Goal: Task Accomplishment & Management: Manage account settings

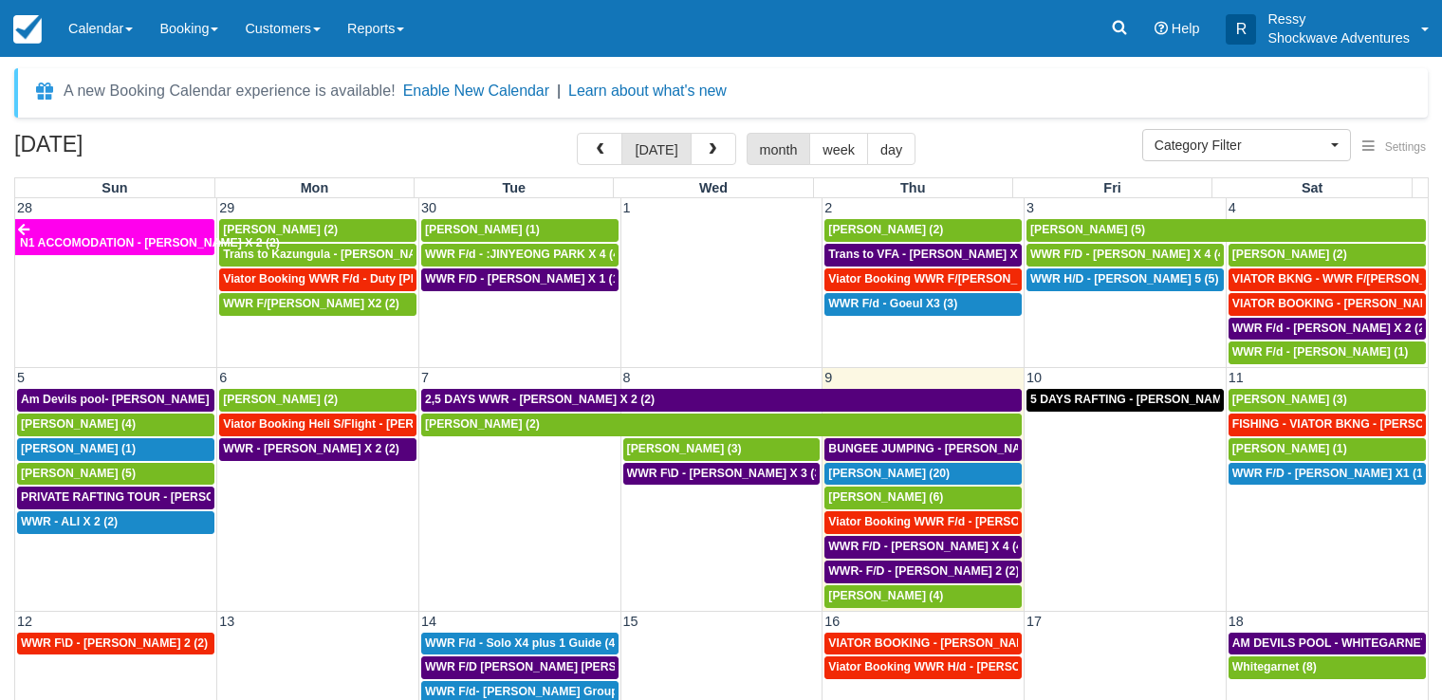
select select
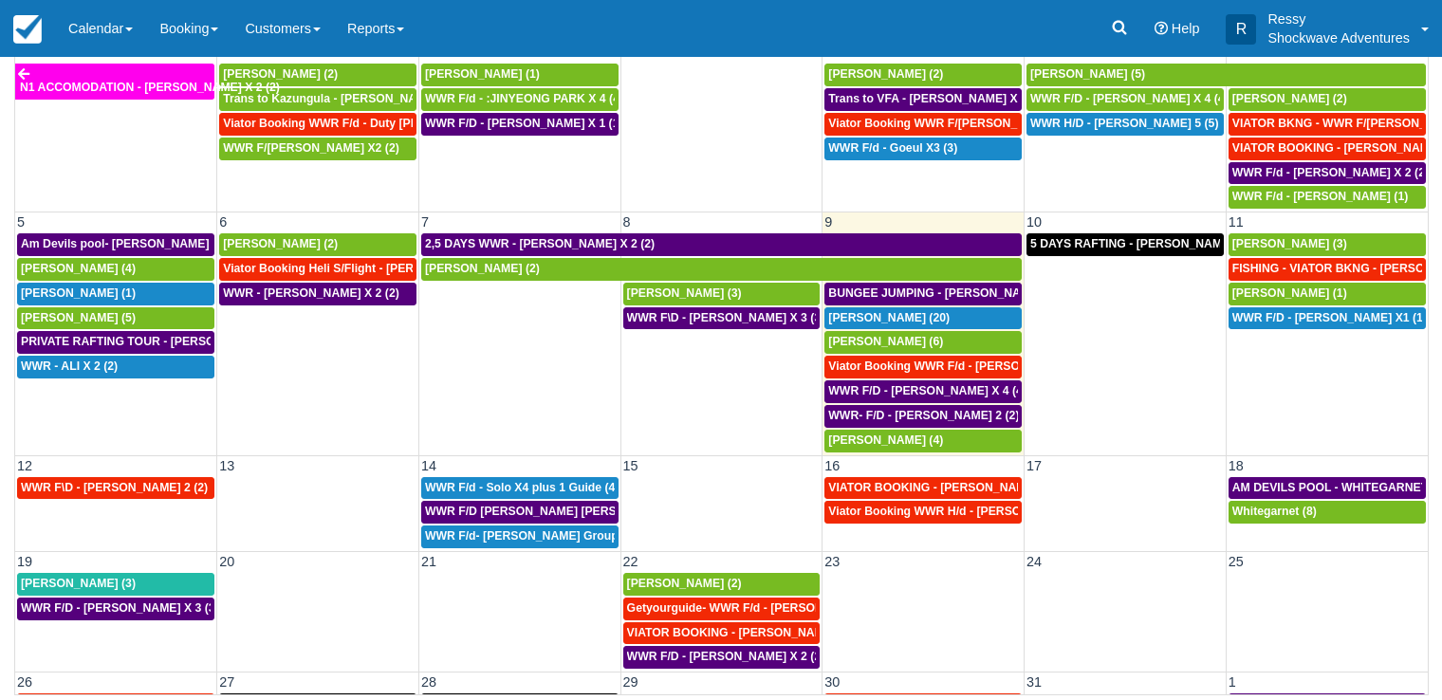
click at [110, 515] on td "WWR F\D - LEVI RAYMOND X 2 (2)" at bounding box center [116, 513] width 202 height 74
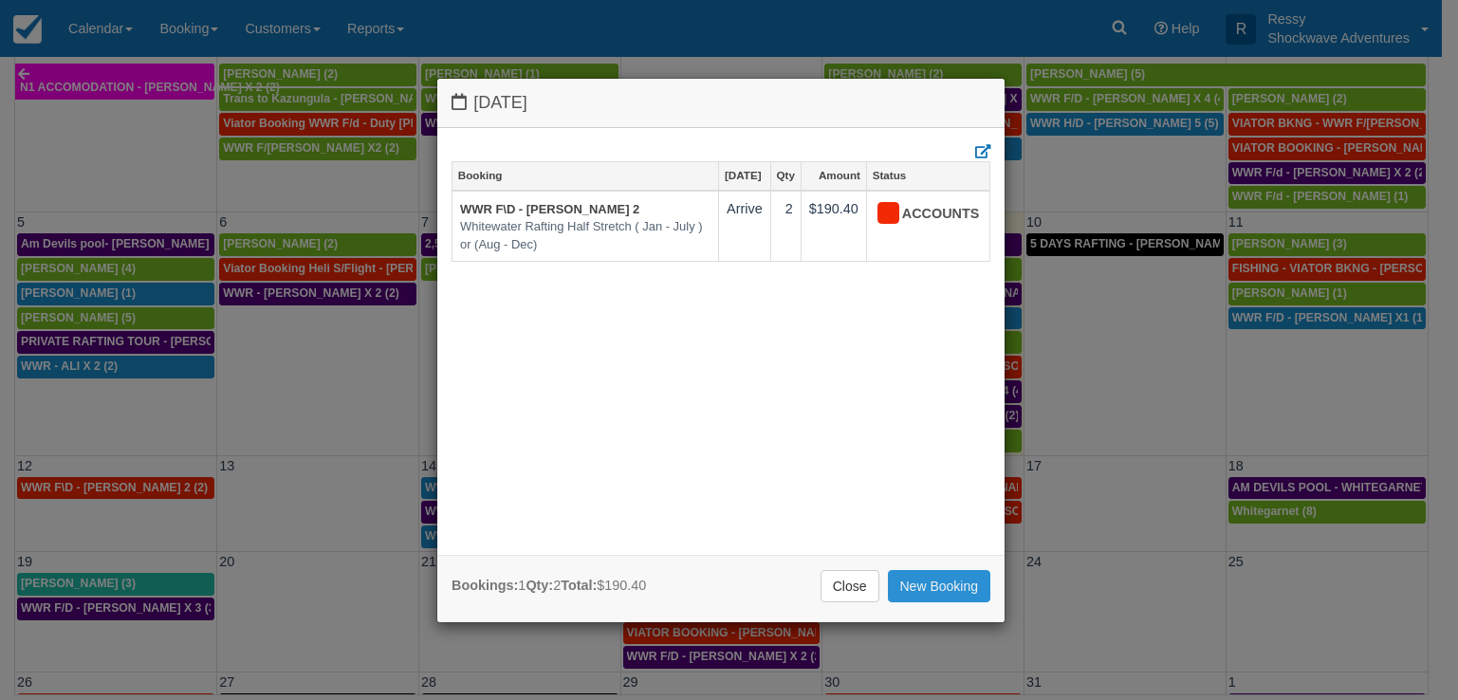
click at [938, 585] on link "New Booking" at bounding box center [939, 586] width 103 height 32
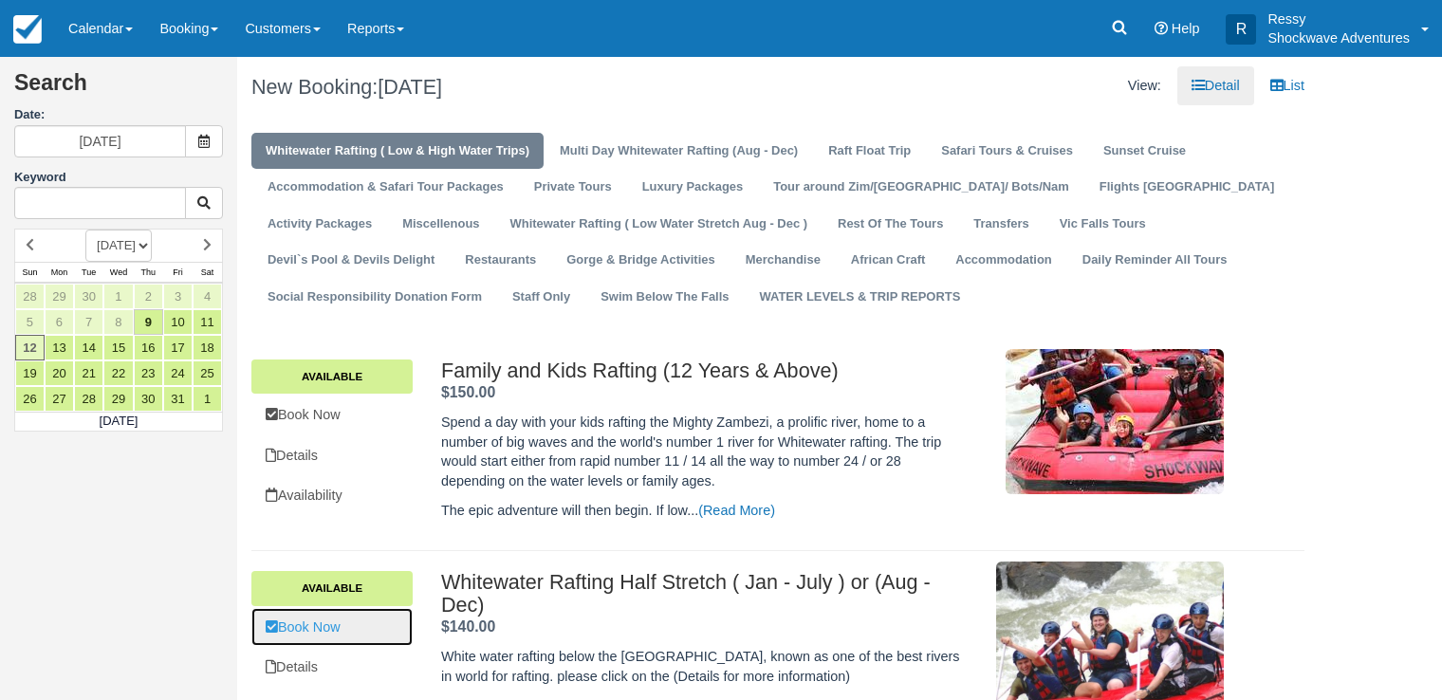
click at [397, 614] on link "Book Now" at bounding box center [331, 627] width 161 height 39
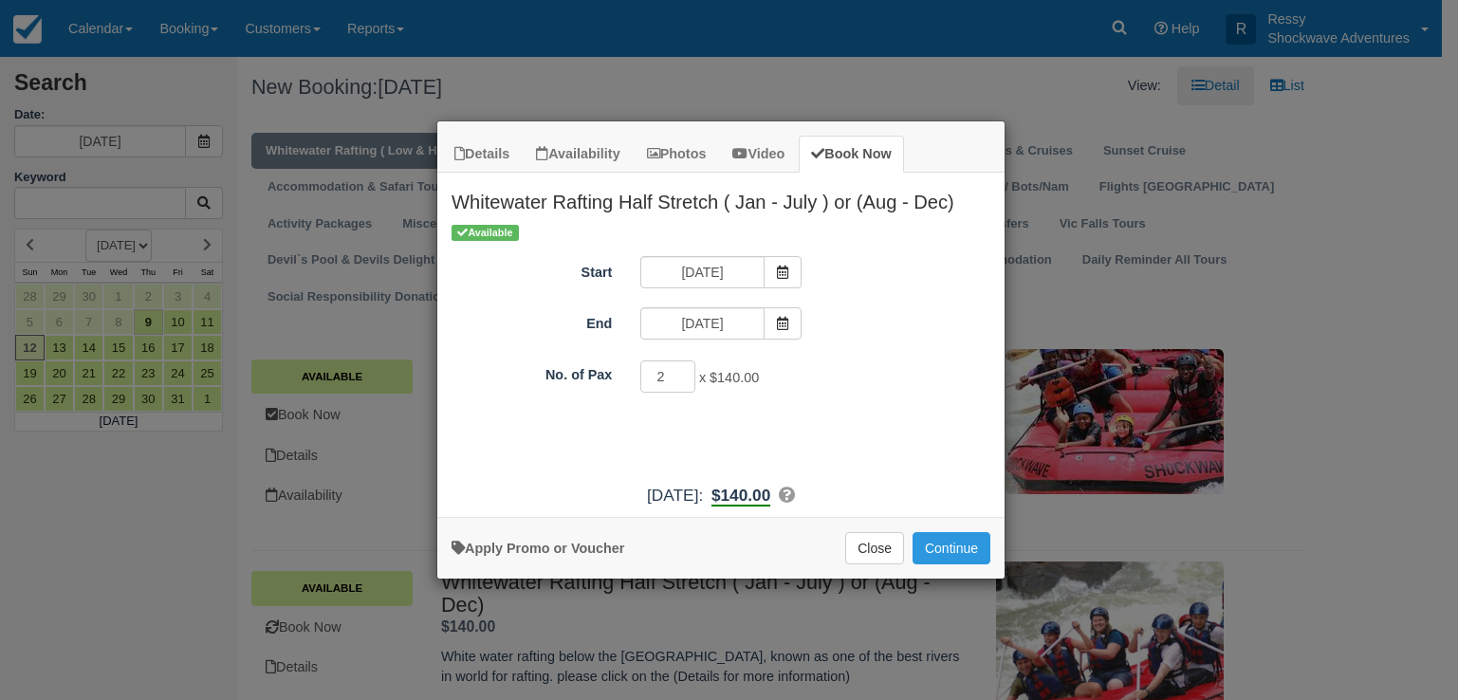
type input "2"
click at [686, 372] on input "2" at bounding box center [667, 377] width 55 height 32
click at [965, 548] on button "Continue" at bounding box center [952, 548] width 78 height 32
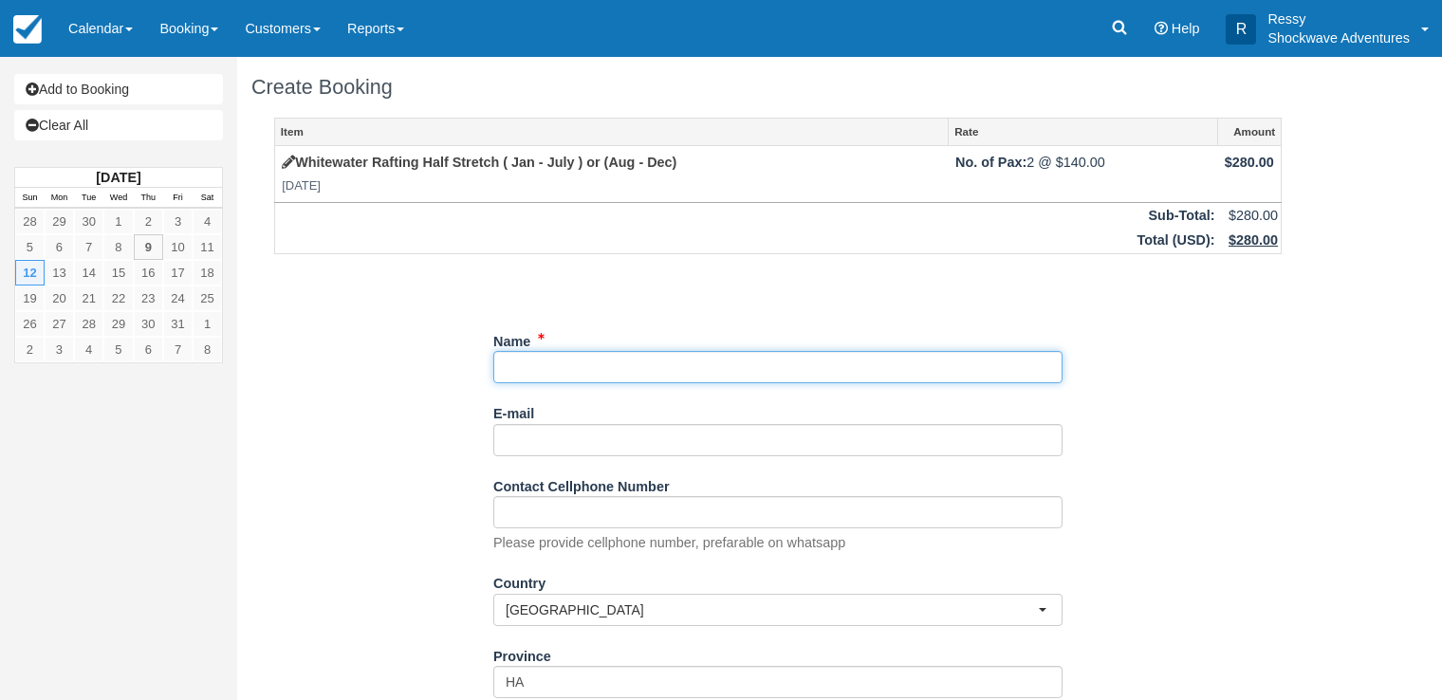
click at [564, 364] on input "Name" at bounding box center [777, 367] width 569 height 32
type input "v"
type input "N"
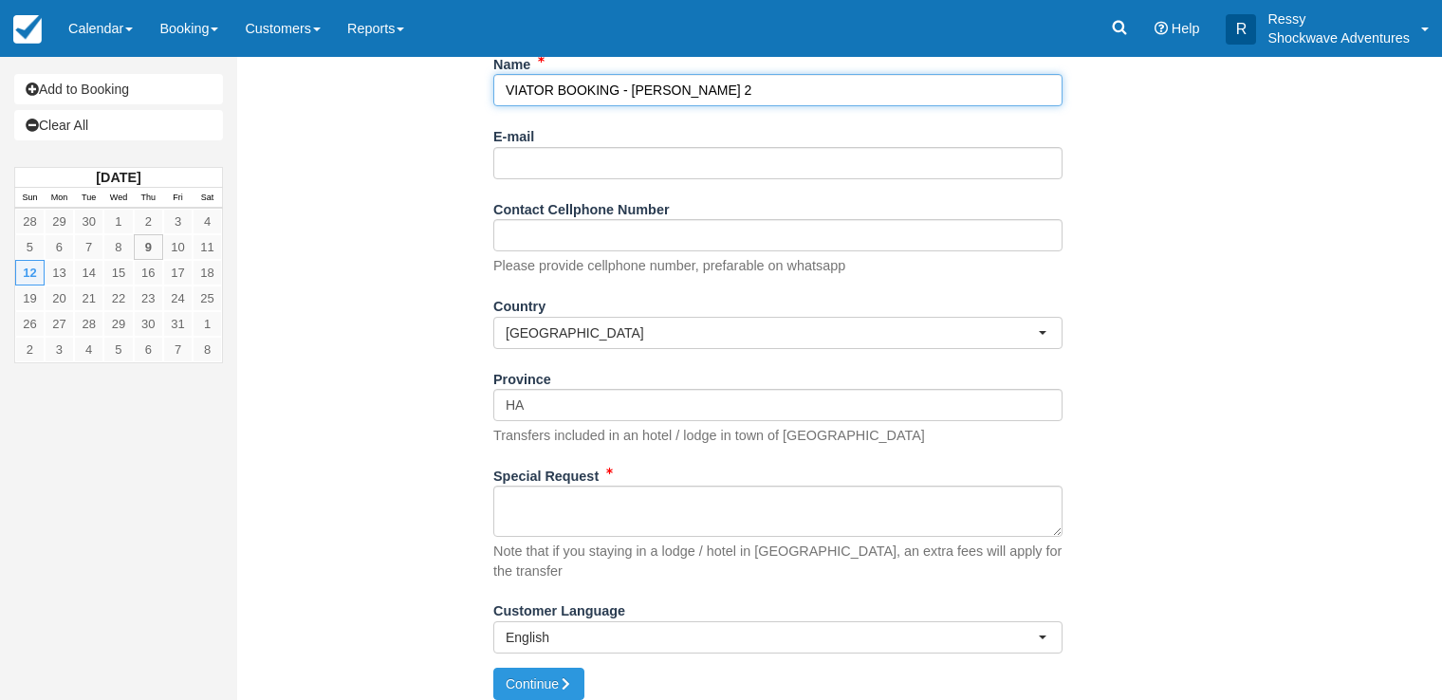
type input "VIATOR BOOKING - KROMPINGER RICK X 2"
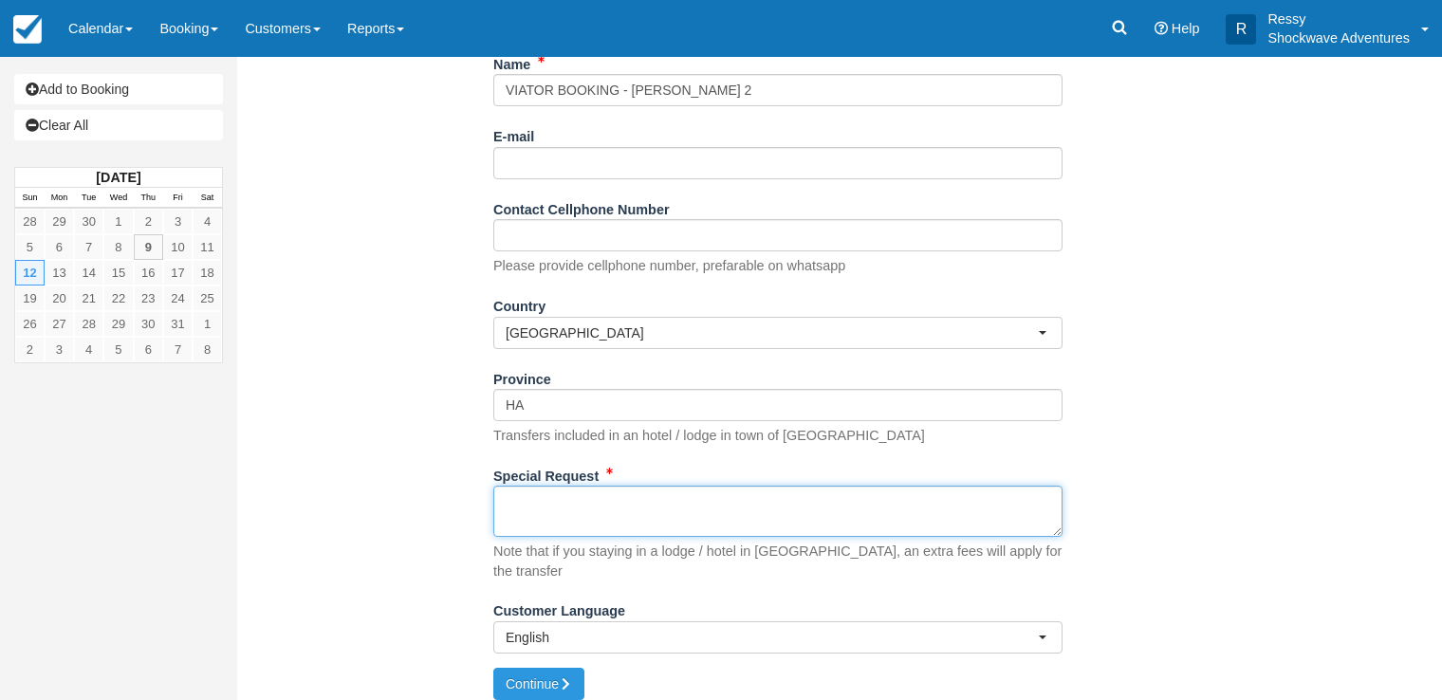
click at [527, 511] on textarea "Special Request" at bounding box center [777, 511] width 569 height 51
paste textarea "Customer Krompinger, Rick Customer email S-9f1dfab0f783448ba47bc9e73a08519a+132…"
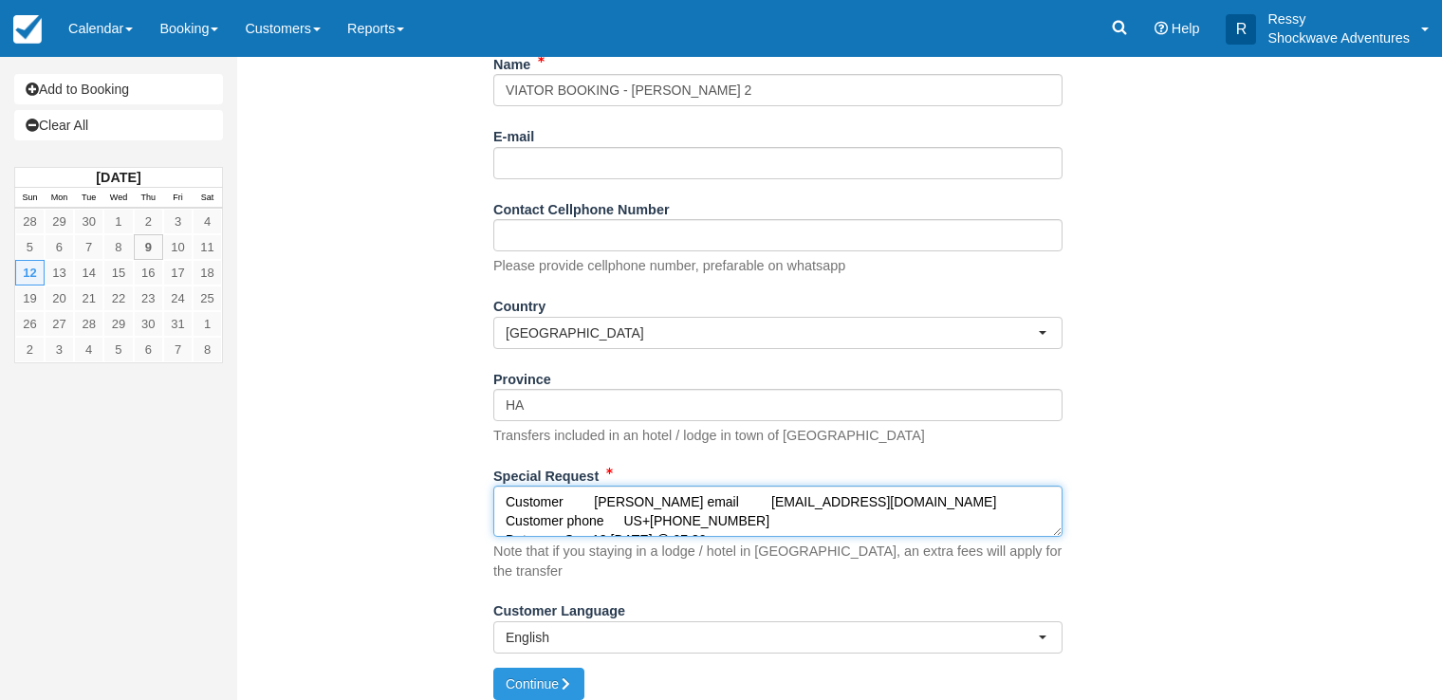
type textarea "Customer Krompinger, Rick Customer email S-9f1dfab0f783448ba47bc9e73a08519a+132…"
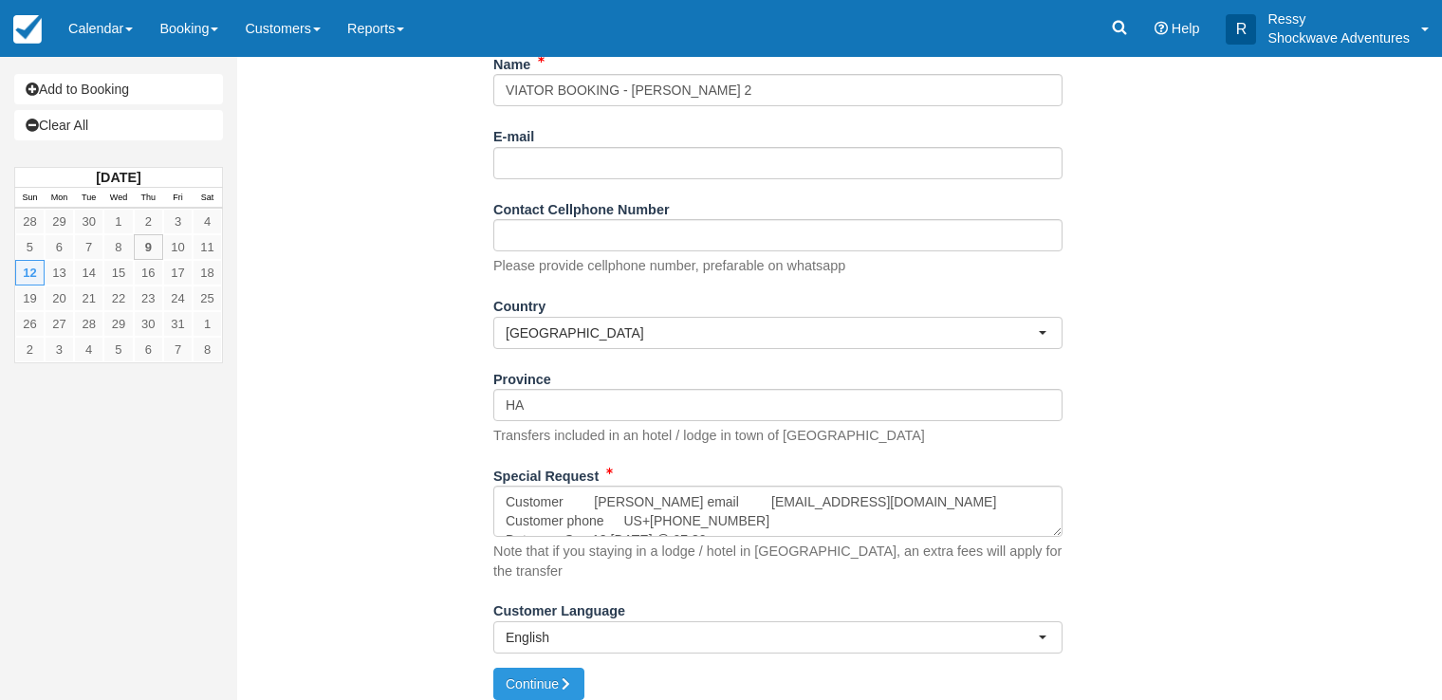
click at [645, 268] on p "Please provide cellphone number, prefarable on whatsapp" at bounding box center [669, 266] width 352 height 20
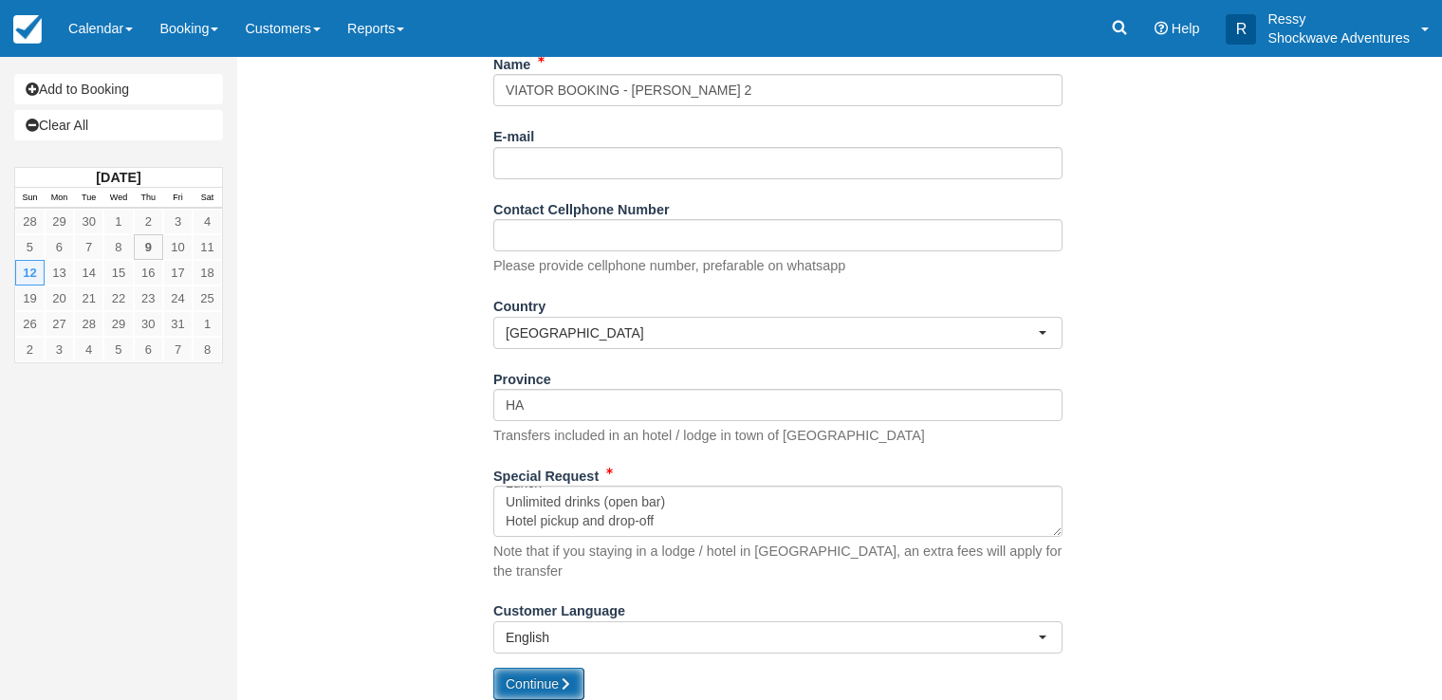
click at [544, 670] on button "Continue" at bounding box center [538, 684] width 91 height 32
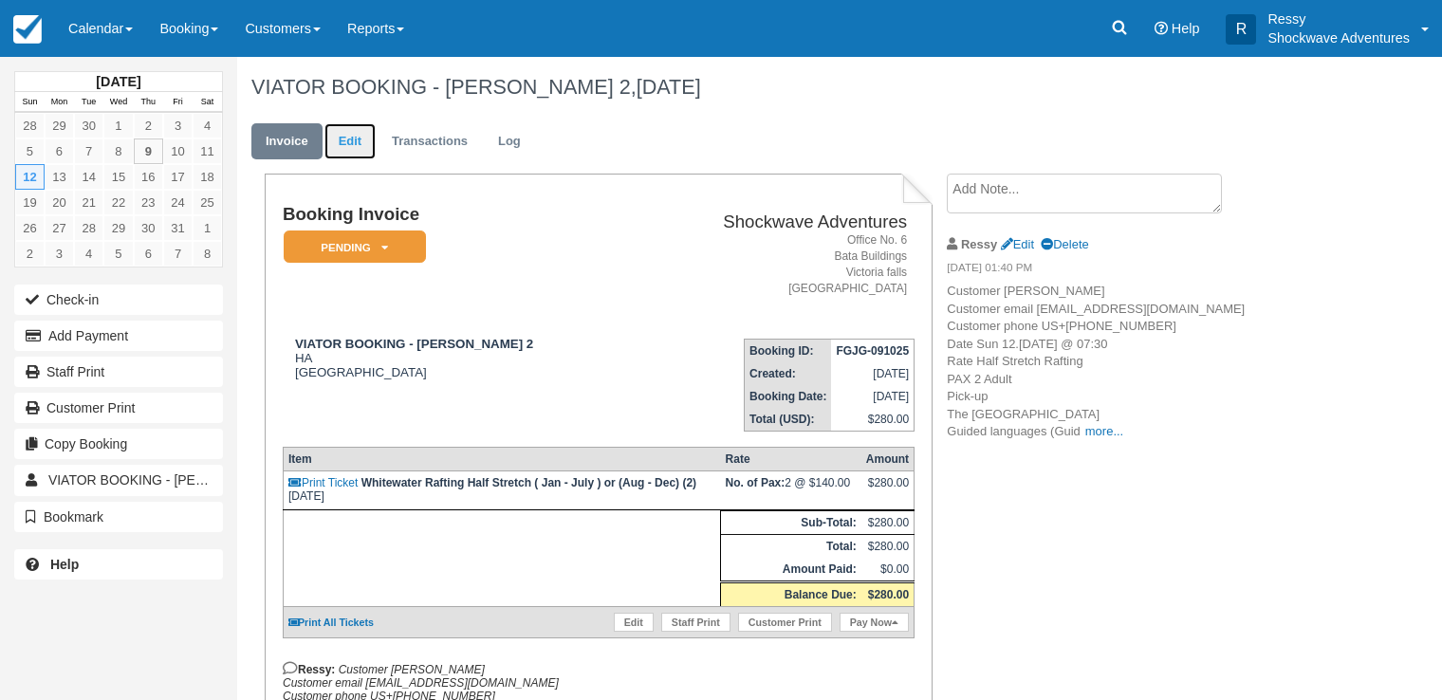
click at [361, 139] on link "Edit" at bounding box center [350, 141] width 51 height 37
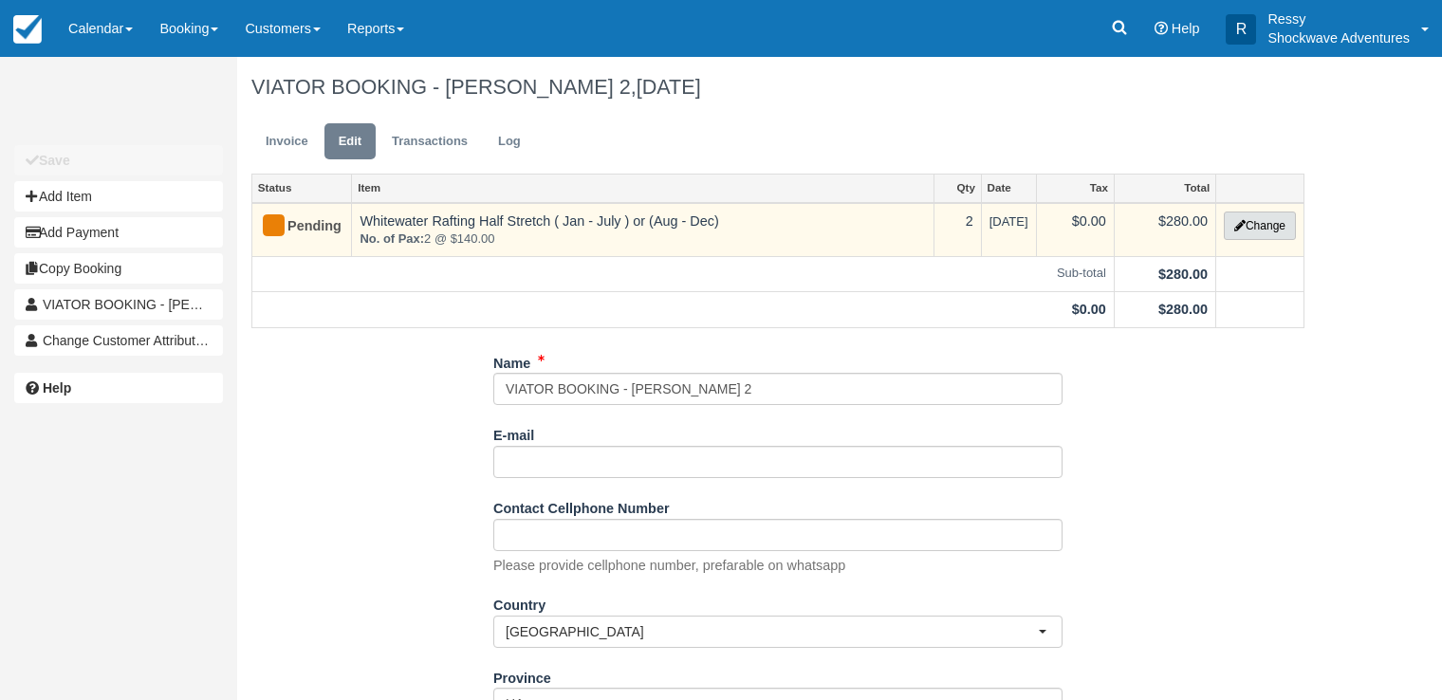
click at [1240, 217] on button "Change" at bounding box center [1260, 226] width 72 height 28
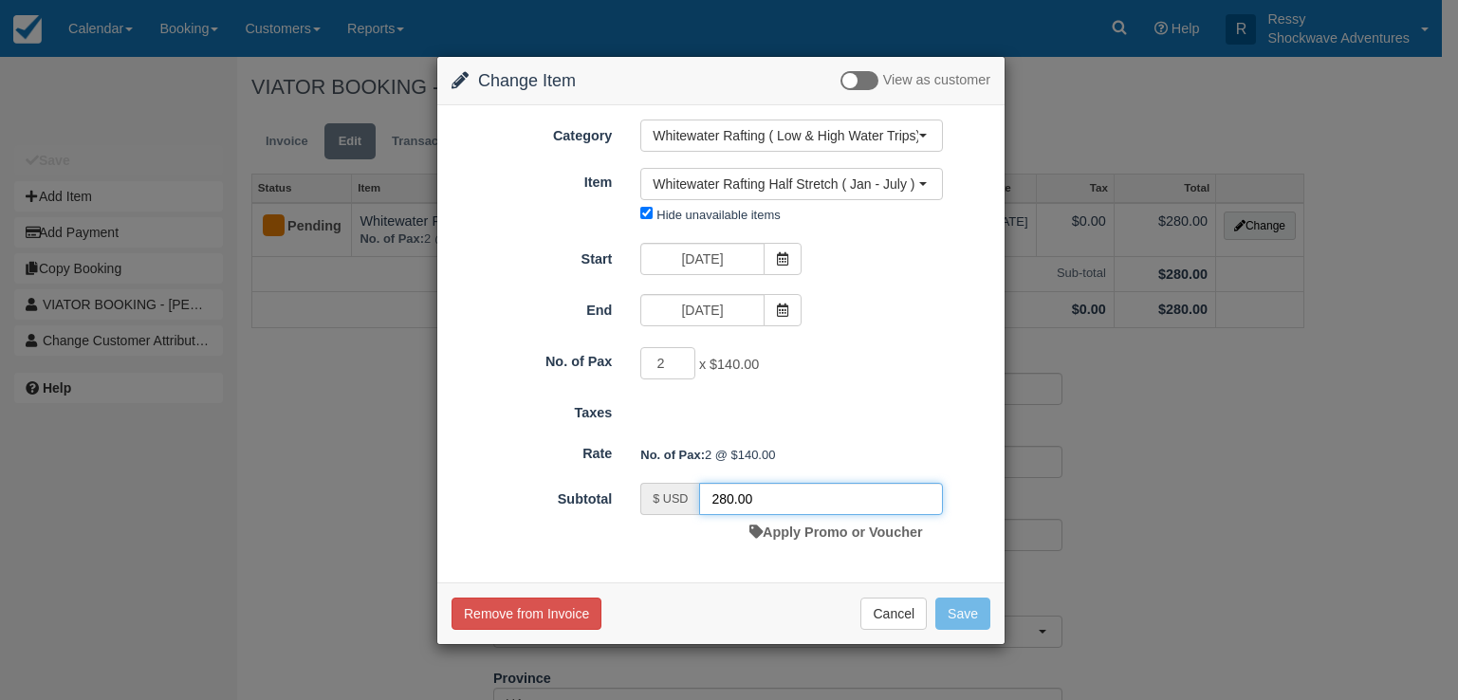
click at [726, 499] on input "280.00" at bounding box center [821, 499] width 244 height 32
click at [745, 498] on input "190.00" at bounding box center [821, 499] width 244 height 32
type input "190.40"
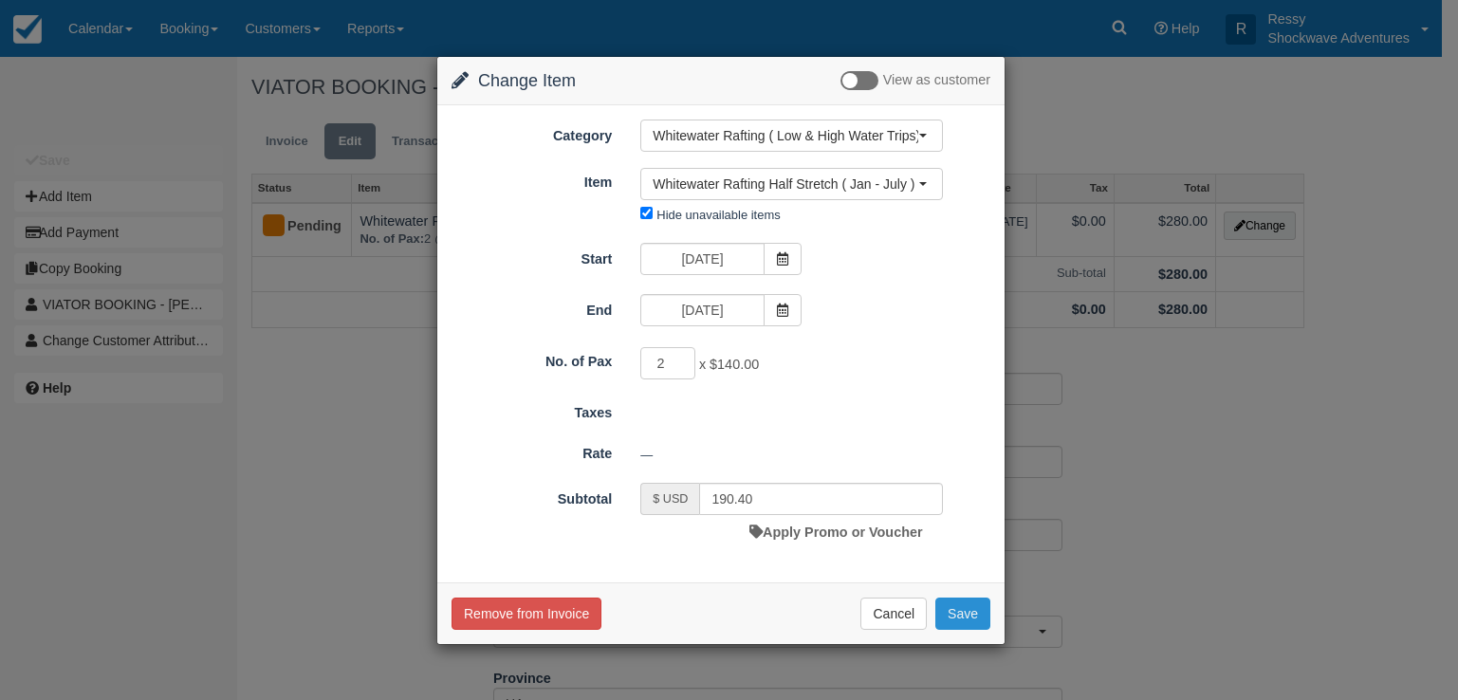
click at [972, 612] on button "Save" at bounding box center [963, 614] width 55 height 32
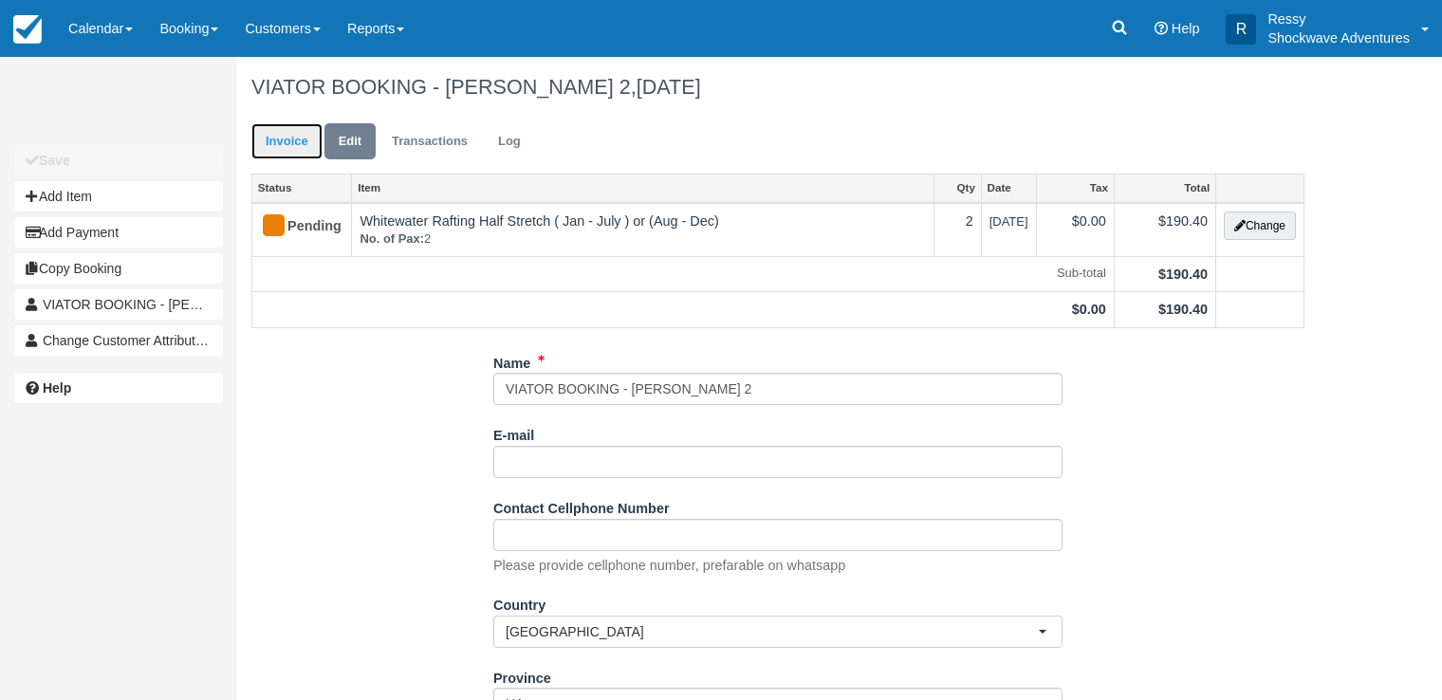
click at [282, 142] on link "Invoice" at bounding box center [286, 141] width 71 height 37
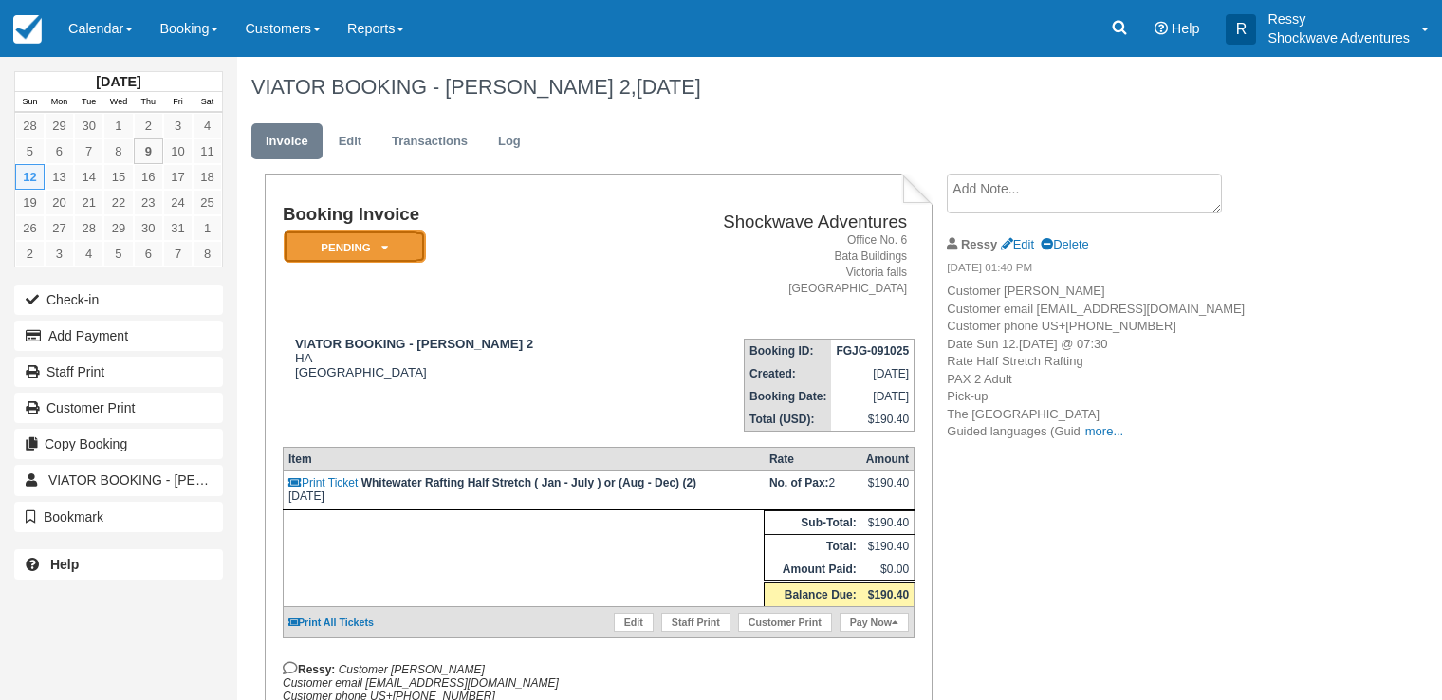
click at [313, 241] on em "Pending" at bounding box center [355, 247] width 142 height 33
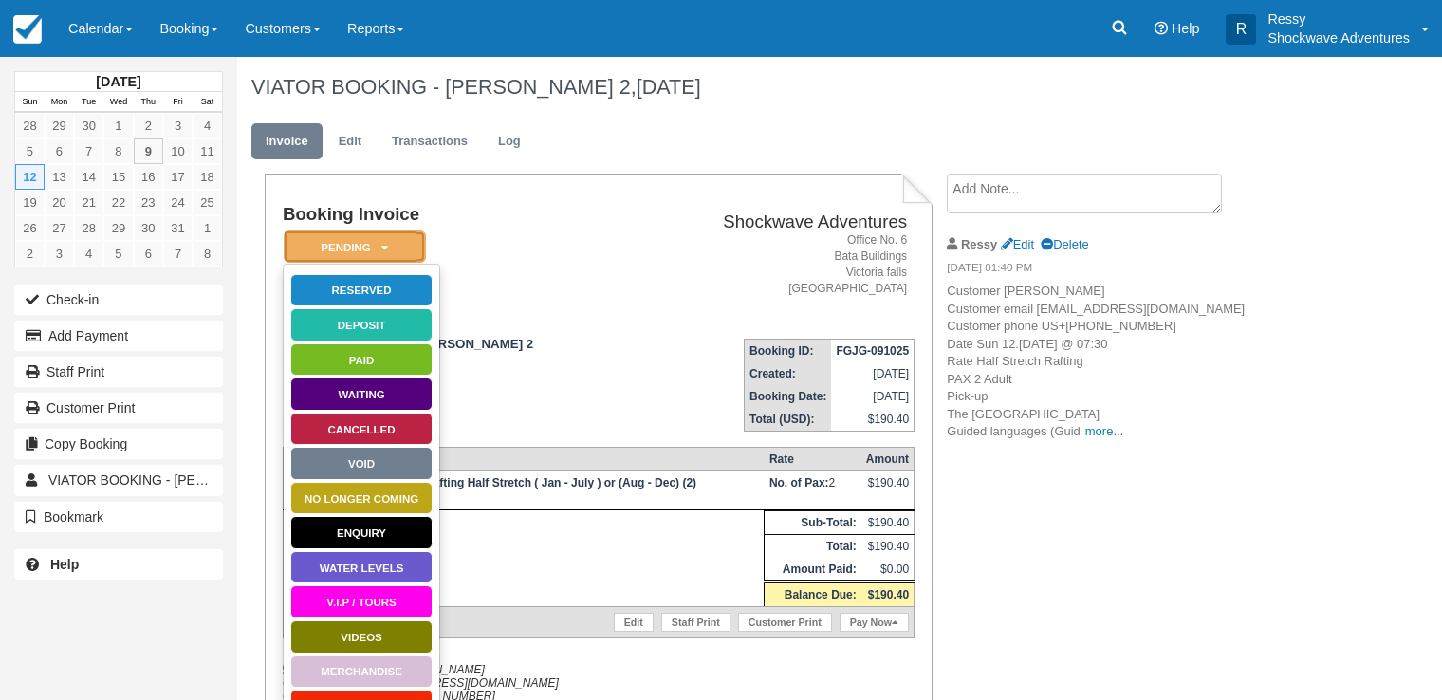
scroll to position [341, 0]
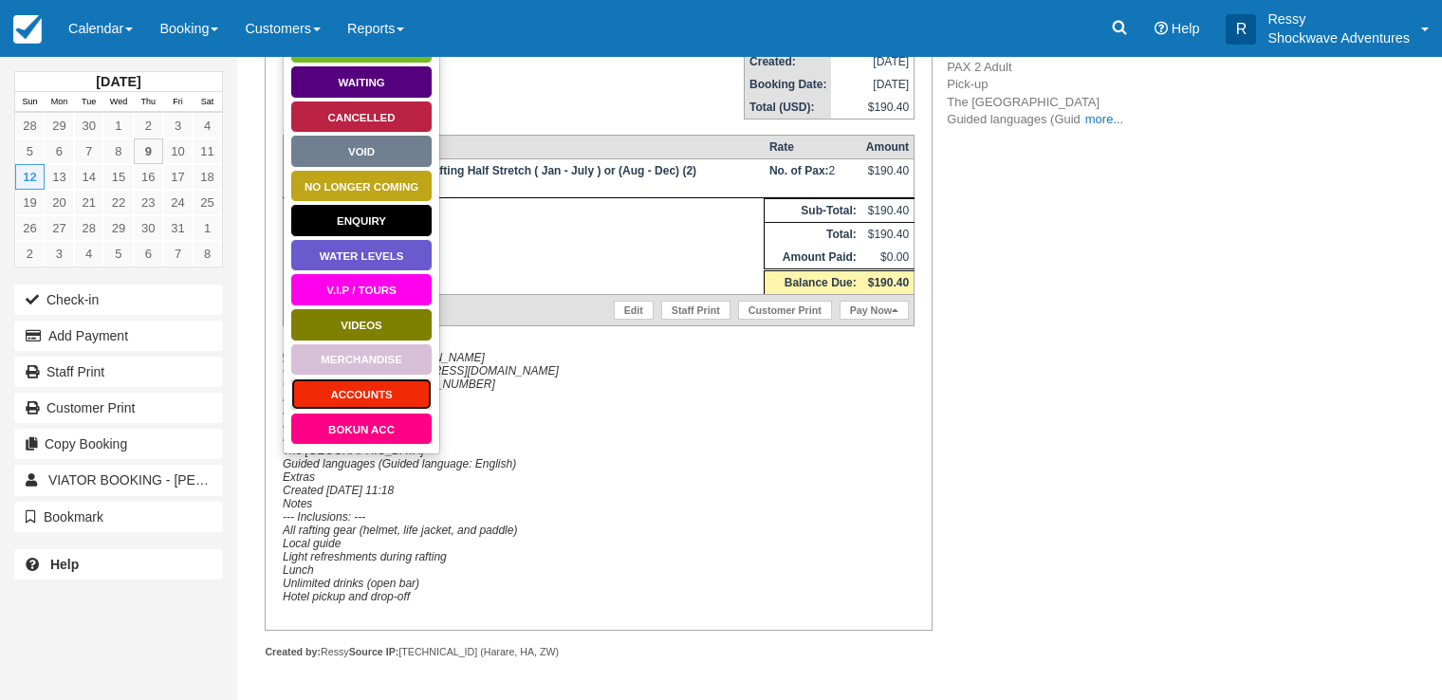
click at [367, 378] on link "ACCOUNTS" at bounding box center [361, 394] width 142 height 33
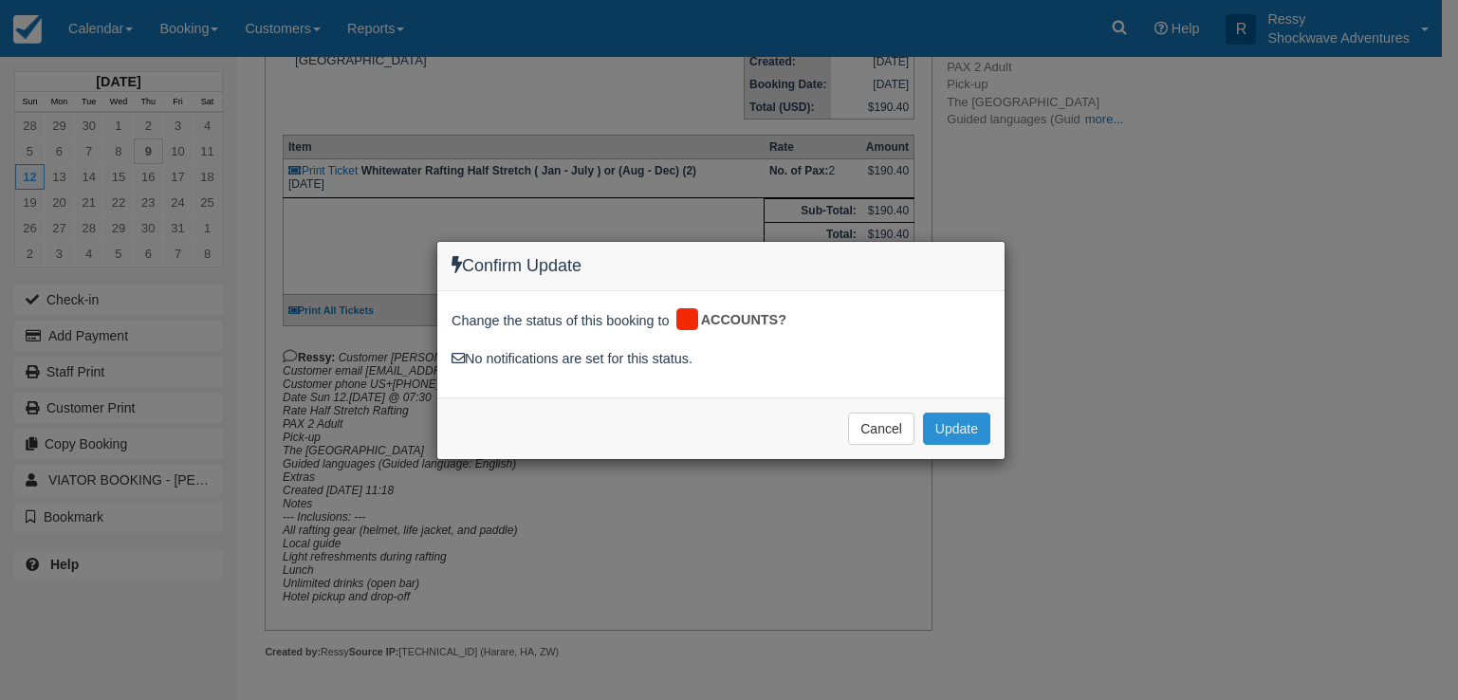
click at [946, 426] on button "Update" at bounding box center [956, 429] width 67 height 32
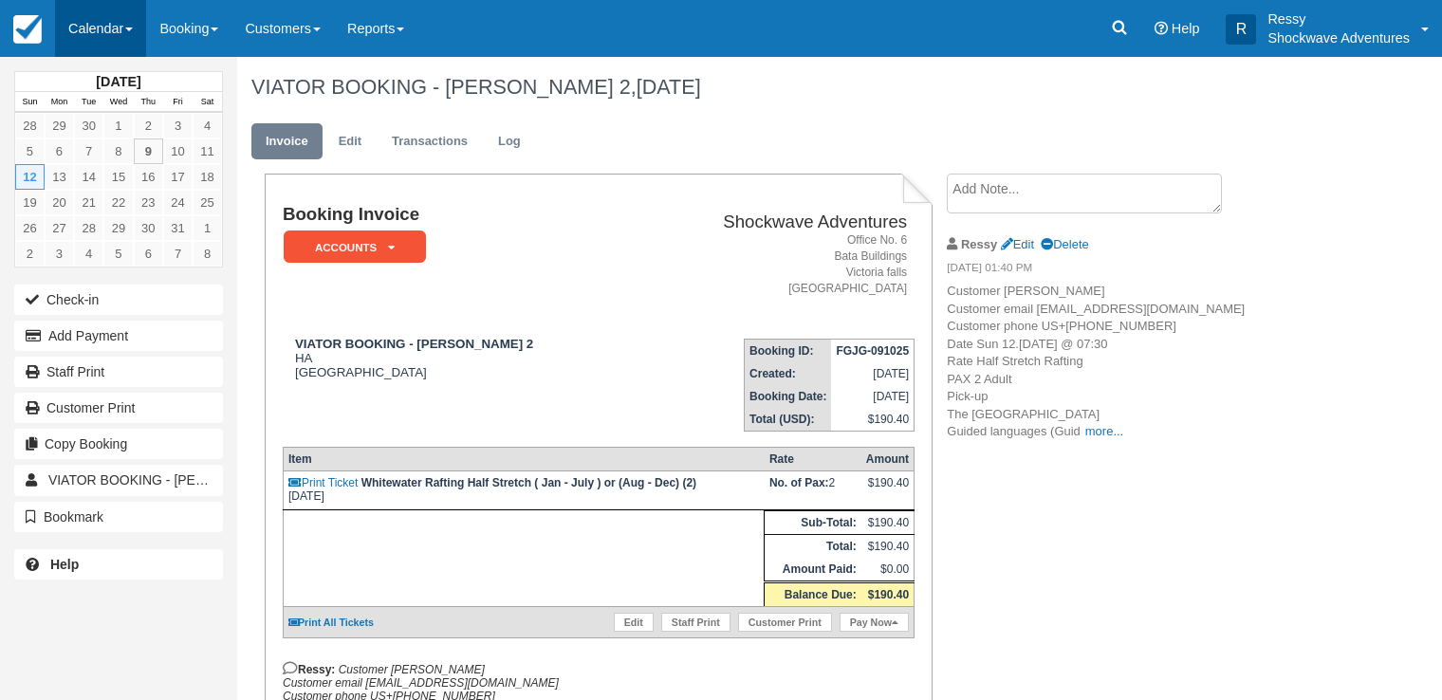
scroll to position [341, 0]
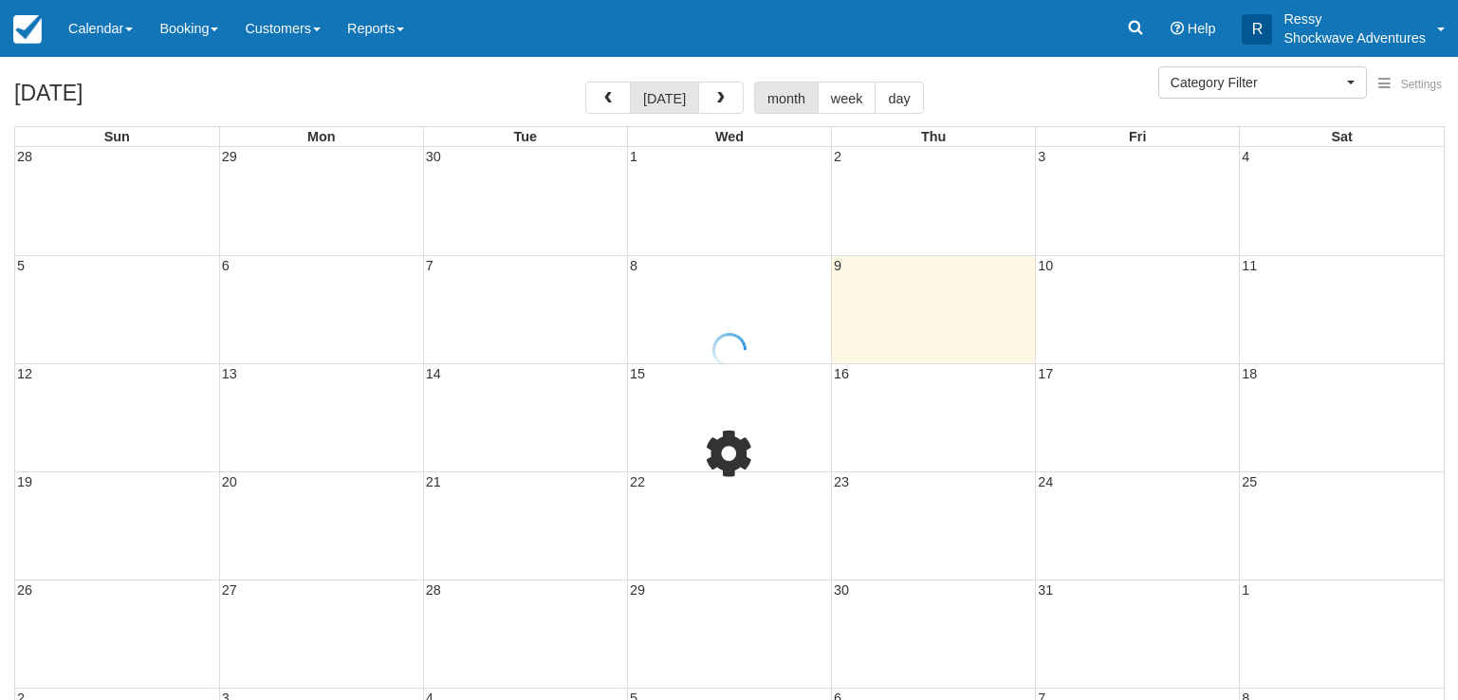
select select
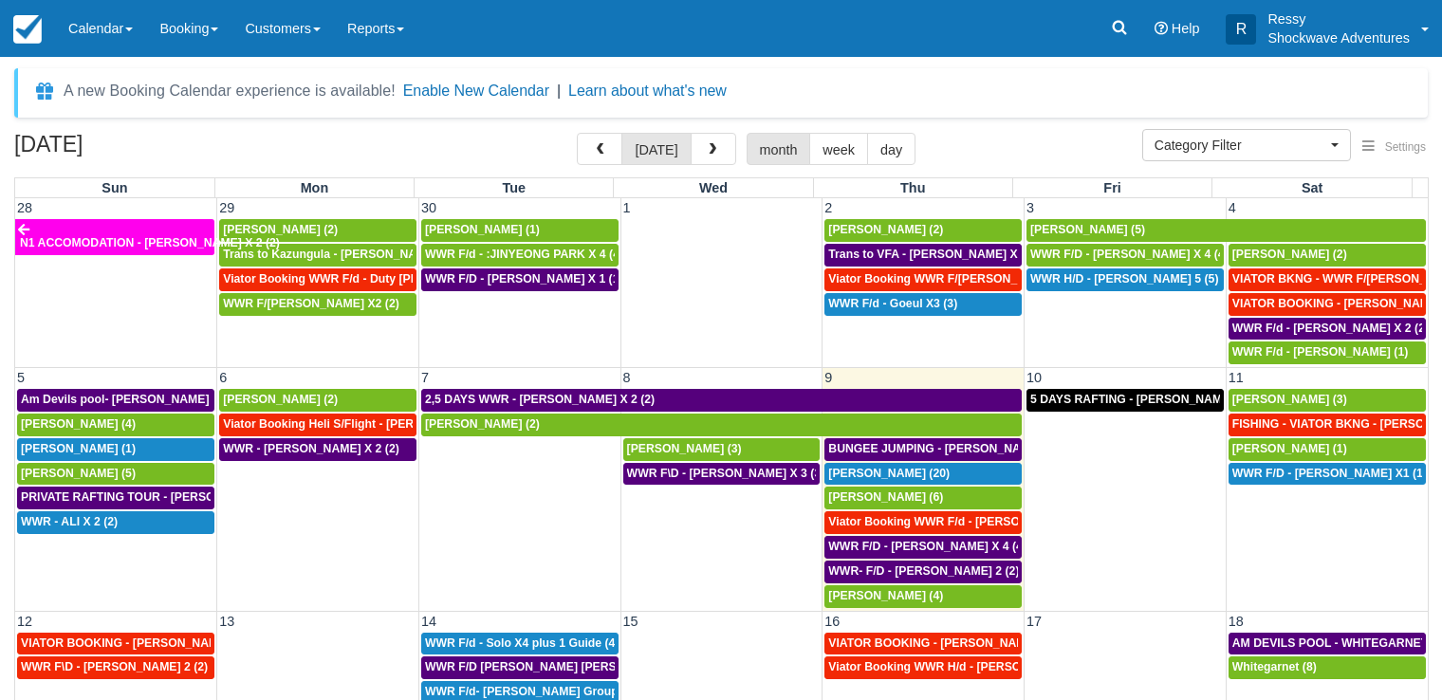
scroll to position [130, 0]
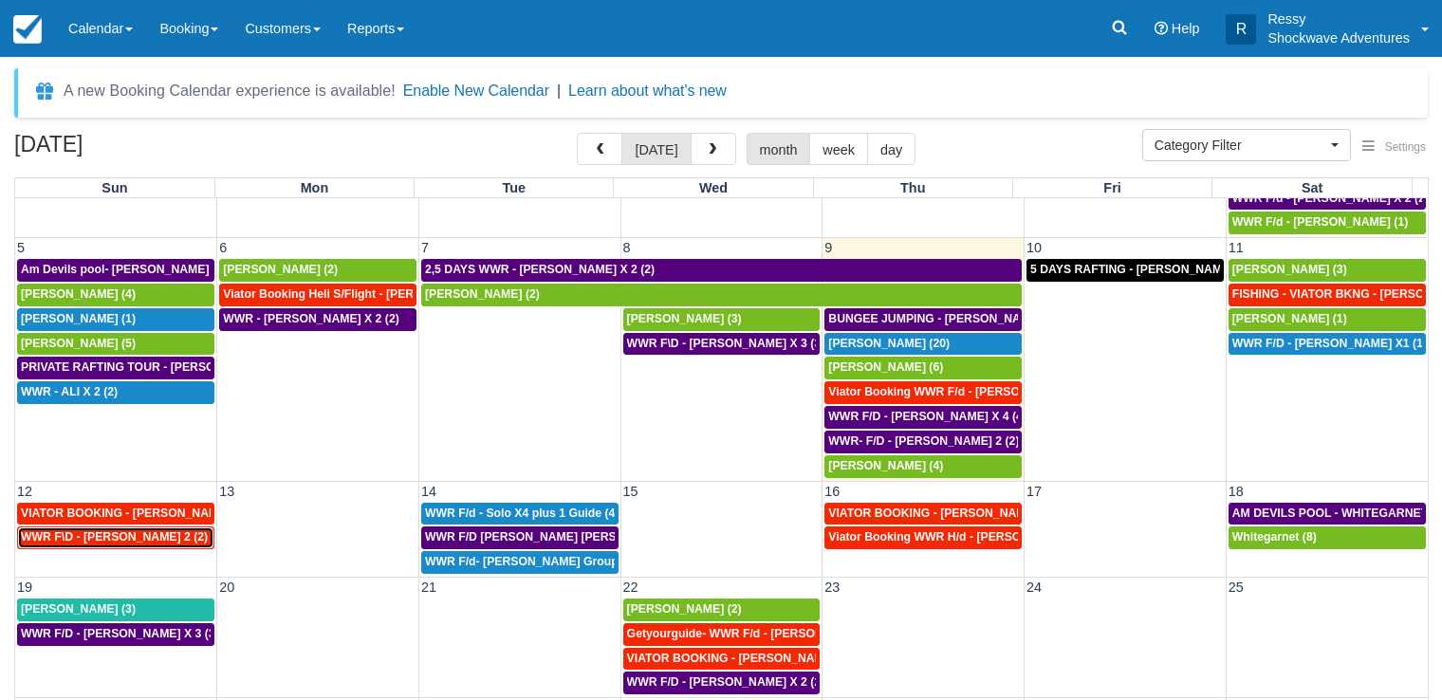
click at [136, 535] on span "WWR F\D - LEVI RAYMOND X 2 (2)" at bounding box center [114, 536] width 187 height 13
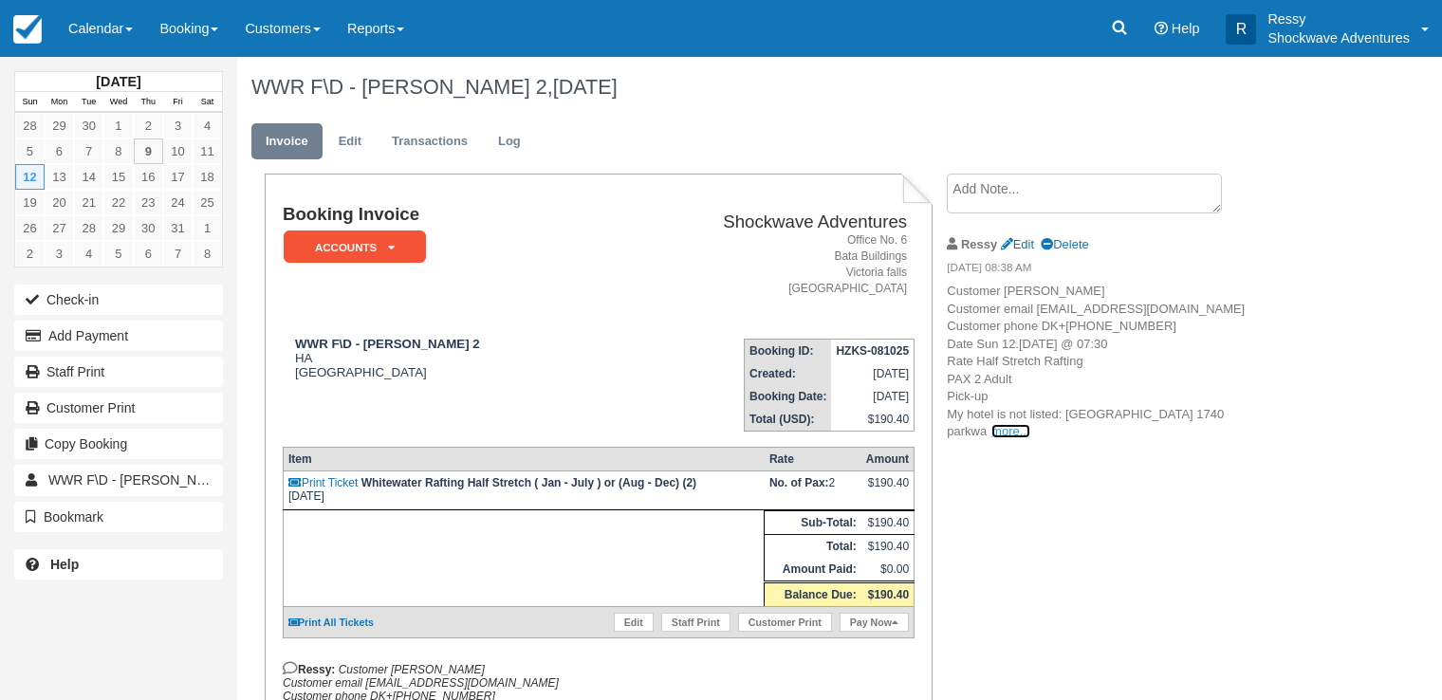
click at [1013, 438] on link "more..." at bounding box center [1011, 431] width 38 height 14
click at [0, 0] on span "y drive Guided languages (Guided language: English) Extras Created Tue, October…" at bounding box center [0, 0] width 0 height 0
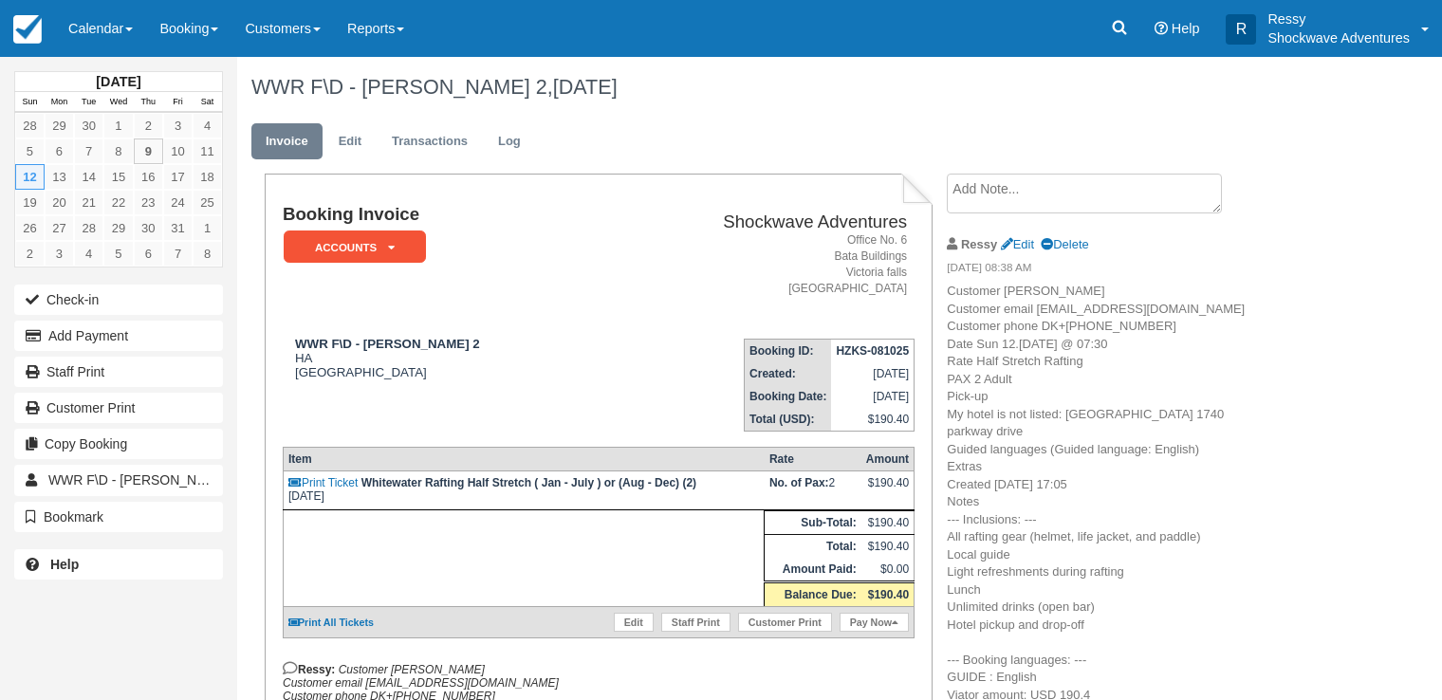
click at [1207, 537] on p "Customer Levi, Raymond Customer email S-9f1dfab0f783448ba47bc9e73a08519a+132379…" at bounding box center [1107, 493] width 320 height 421
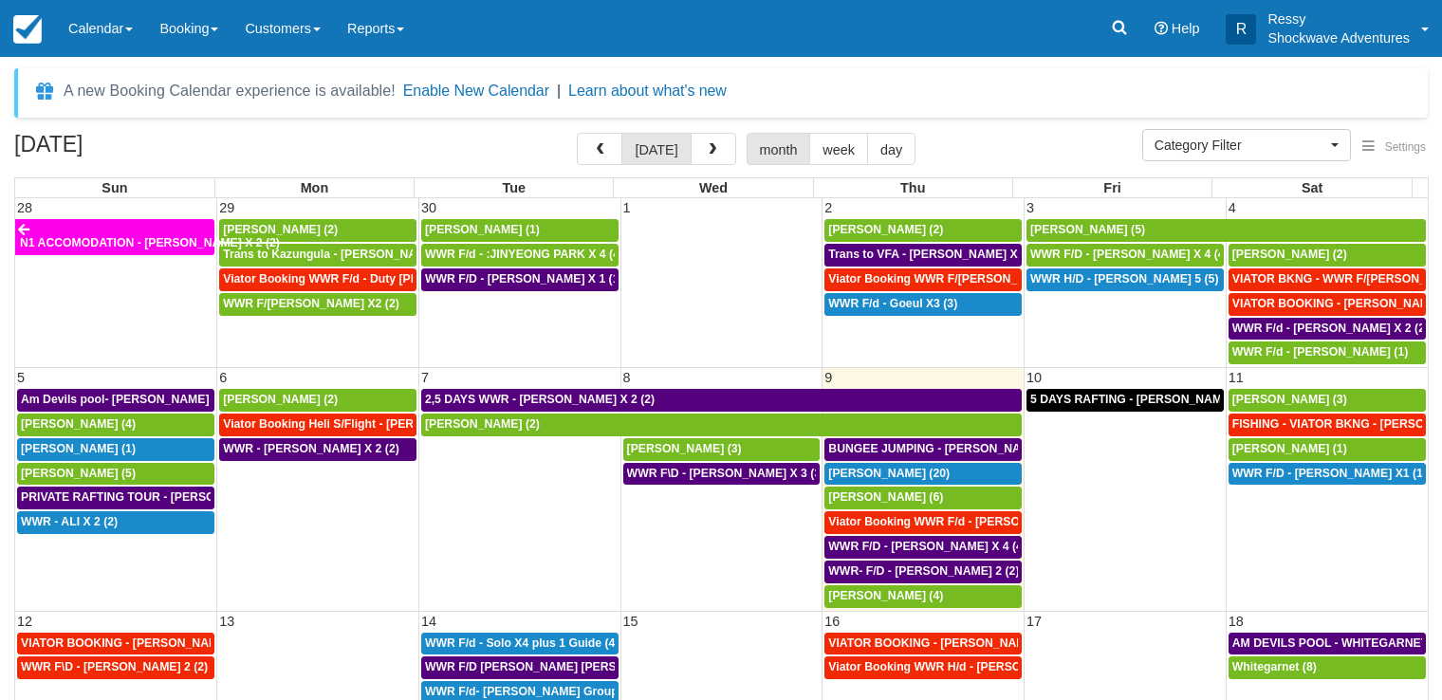
select select
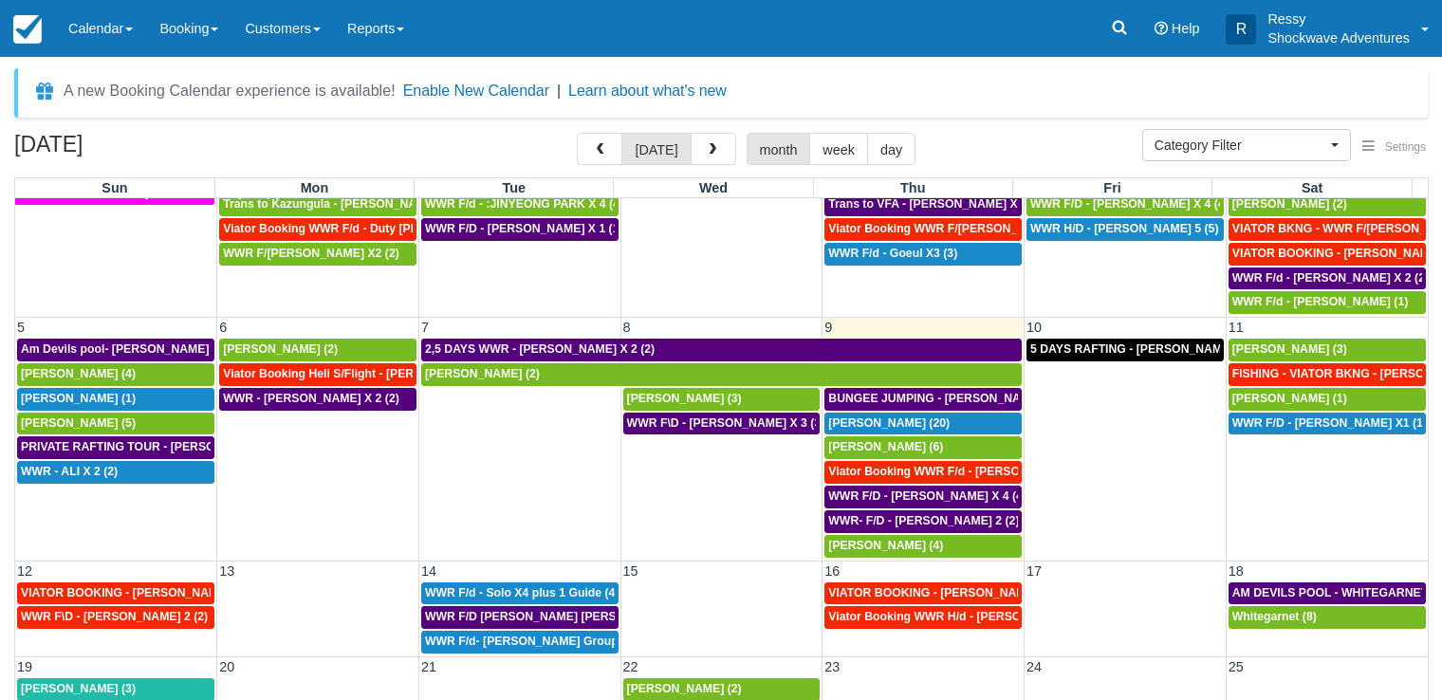
scroll to position [91, 0]
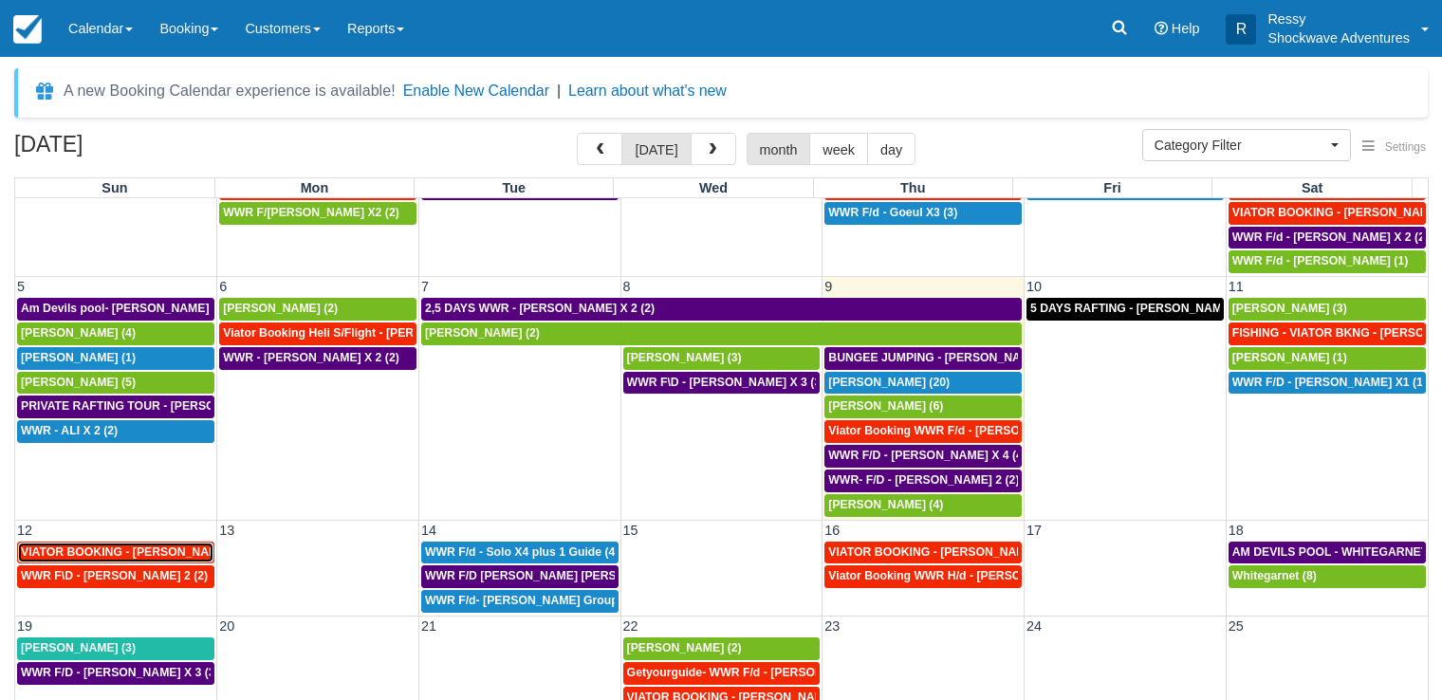
click at [151, 554] on span "VIATOR BOOKING - KROMPINGER RICK X 2 (2)" at bounding box center [139, 552] width 236 height 13
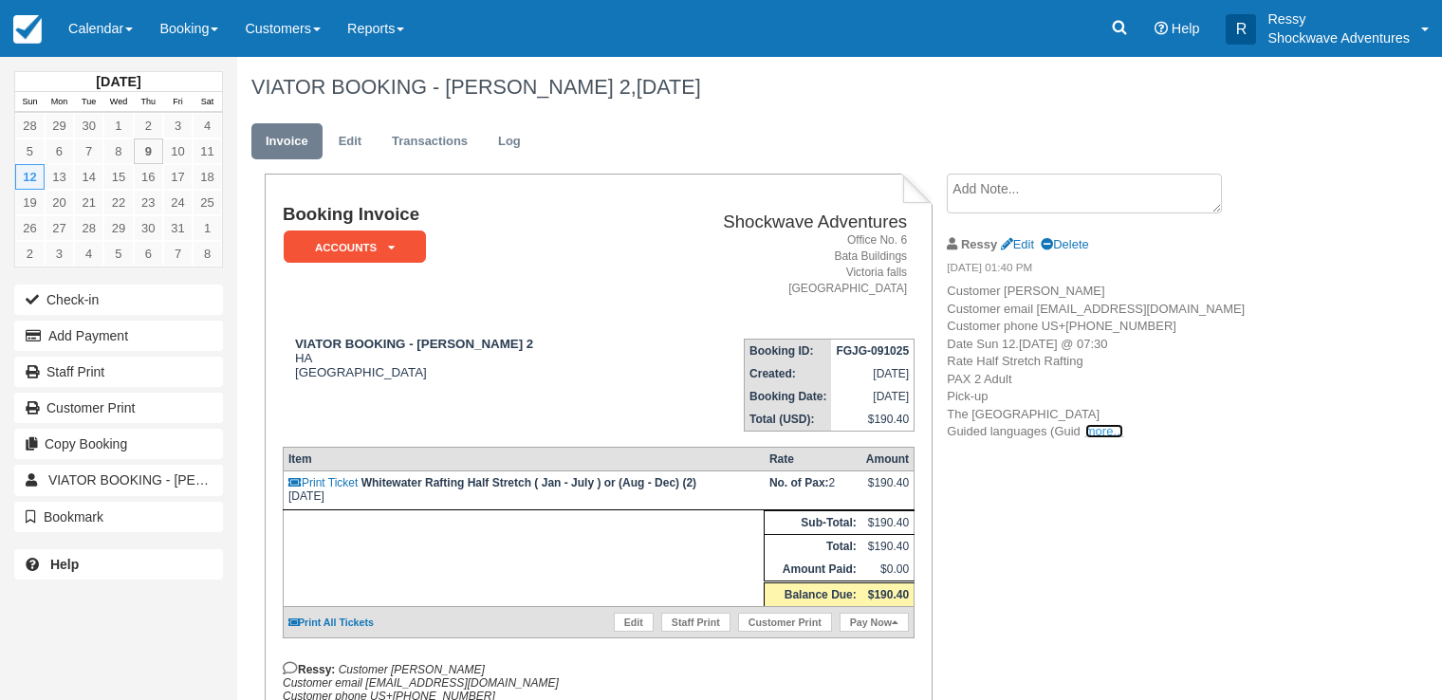
click at [1088, 438] on link "more..." at bounding box center [1105, 431] width 38 height 14
